Goal: Task Accomplishment & Management: Manage account settings

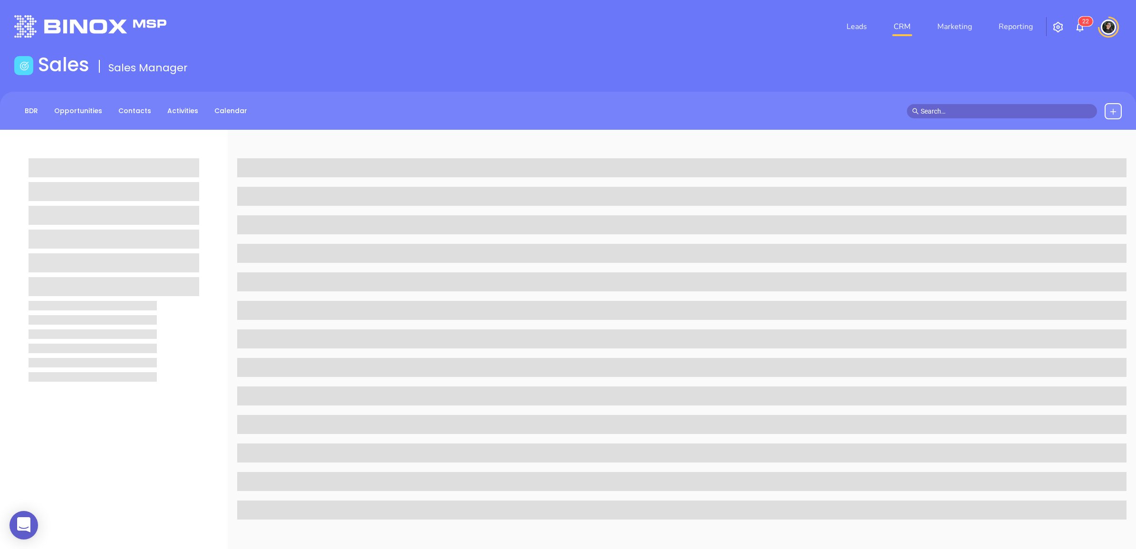
click at [913, 33] on link "CRM" at bounding box center [902, 26] width 25 height 19
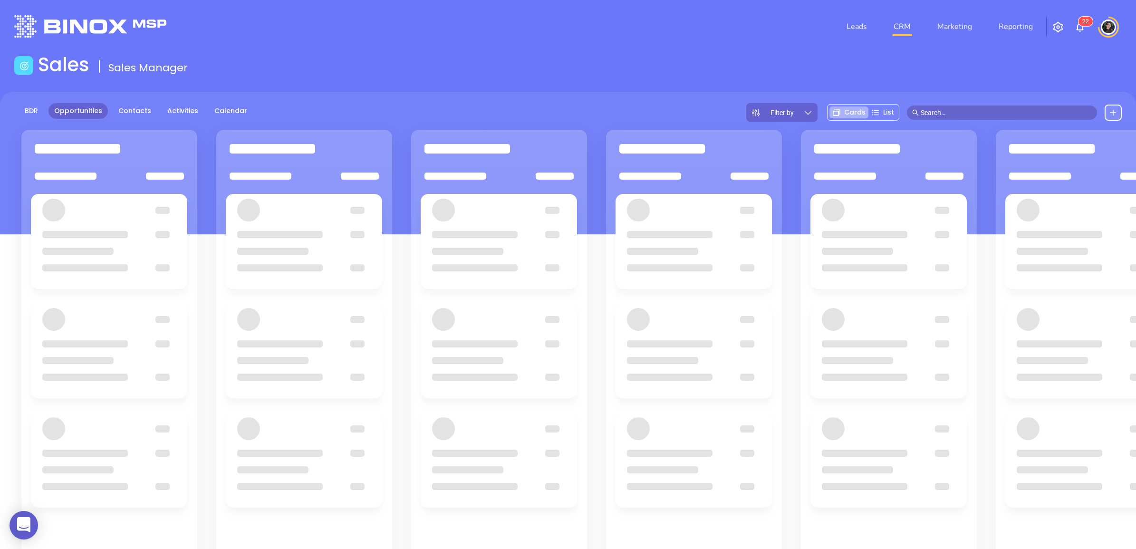
click at [910, 31] on link "CRM" at bounding box center [902, 26] width 25 height 19
drag, startPoint x: 617, startPoint y: 86, endPoint x: 162, endPoint y: 17, distance: 460.6
click at [605, 84] on main "Sales Sales Manager BDR Opportunities Contacts Activities Calendar Filter by Ca…" at bounding box center [568, 358] width 1136 height 611
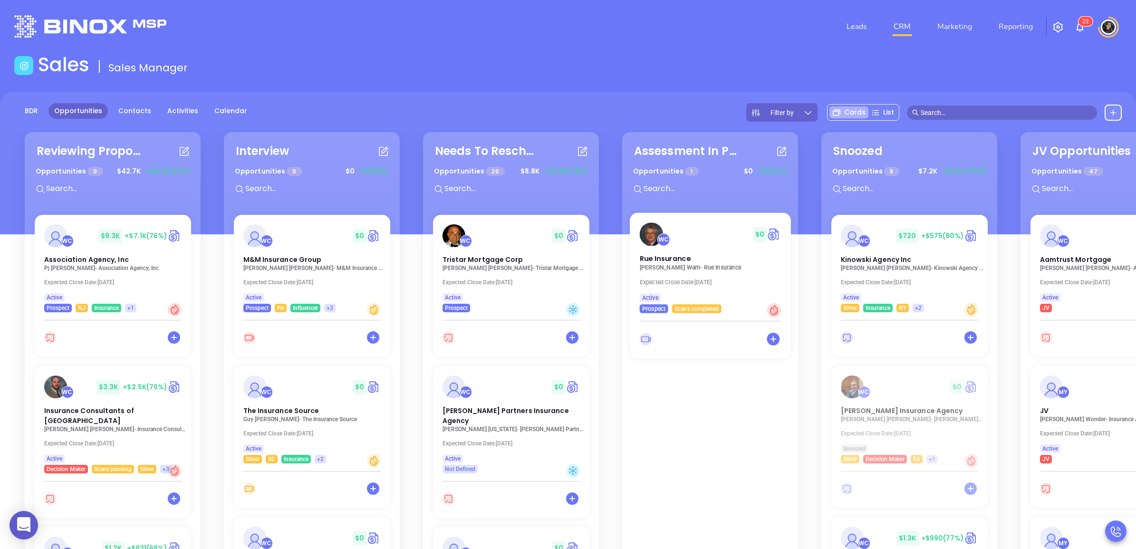
click at [674, 265] on p "[PERSON_NAME] - Rue Insurance" at bounding box center [712, 267] width 147 height 7
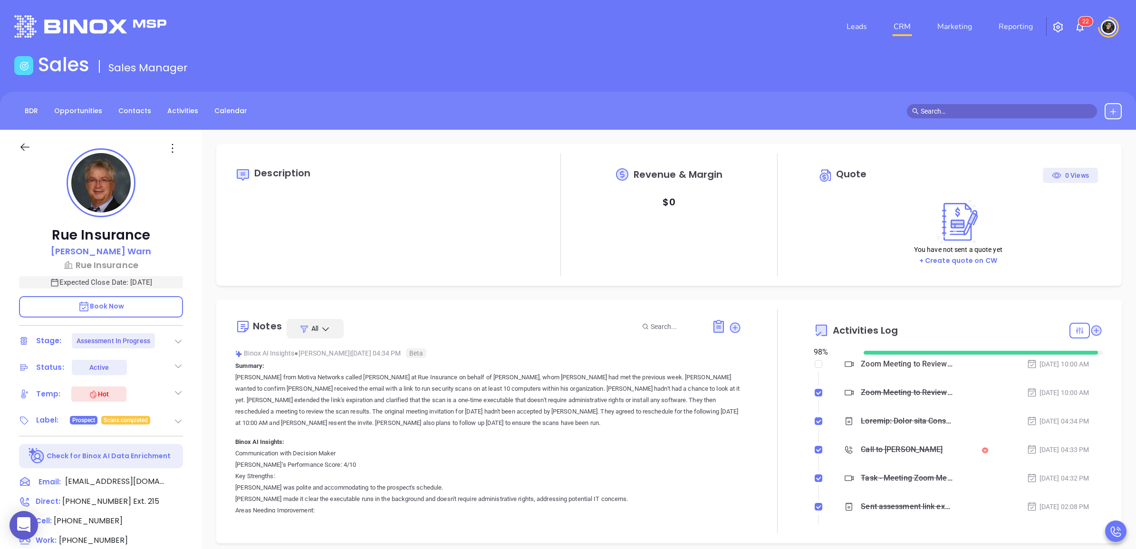
type input "[DATE]"
type input "[PERSON_NAME]"
